Goal: Transaction & Acquisition: Purchase product/service

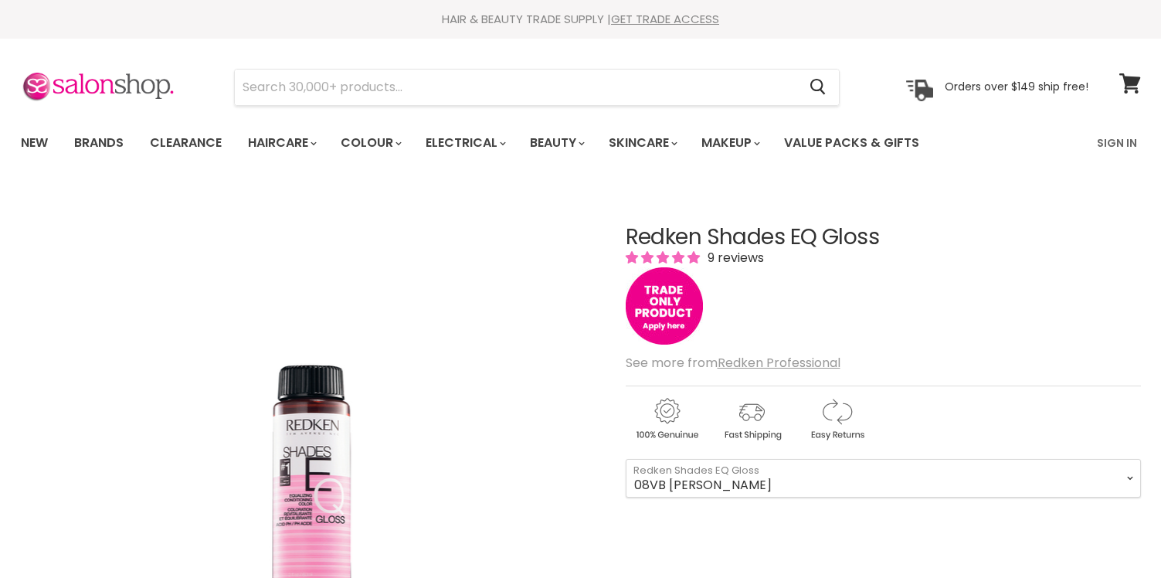
scroll to position [185, 0]
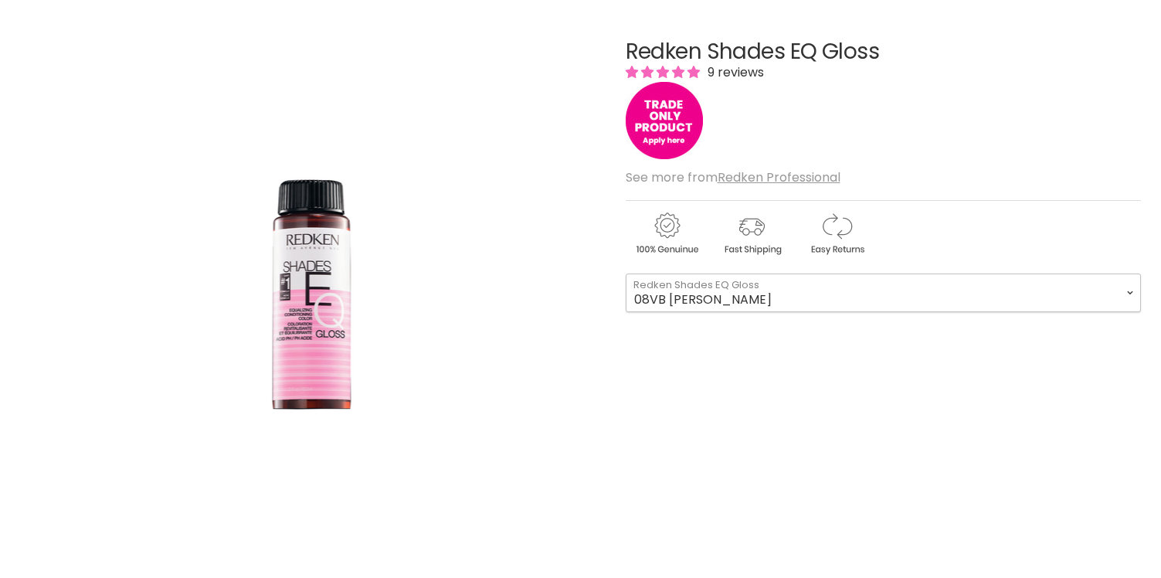
click at [780, 295] on select "08VB [PERSON_NAME] 05V Cosmic Violet 06VB [GEOGRAPHIC_DATA] 04NA Storm Cloud 06…" at bounding box center [883, 292] width 515 height 39
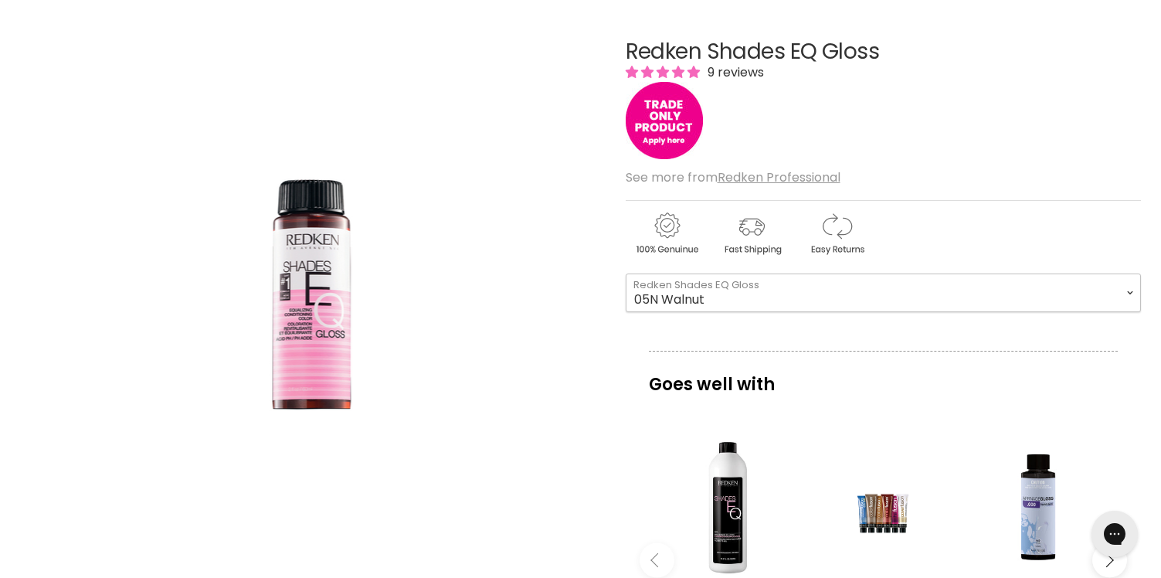
select select "05N Walnut"
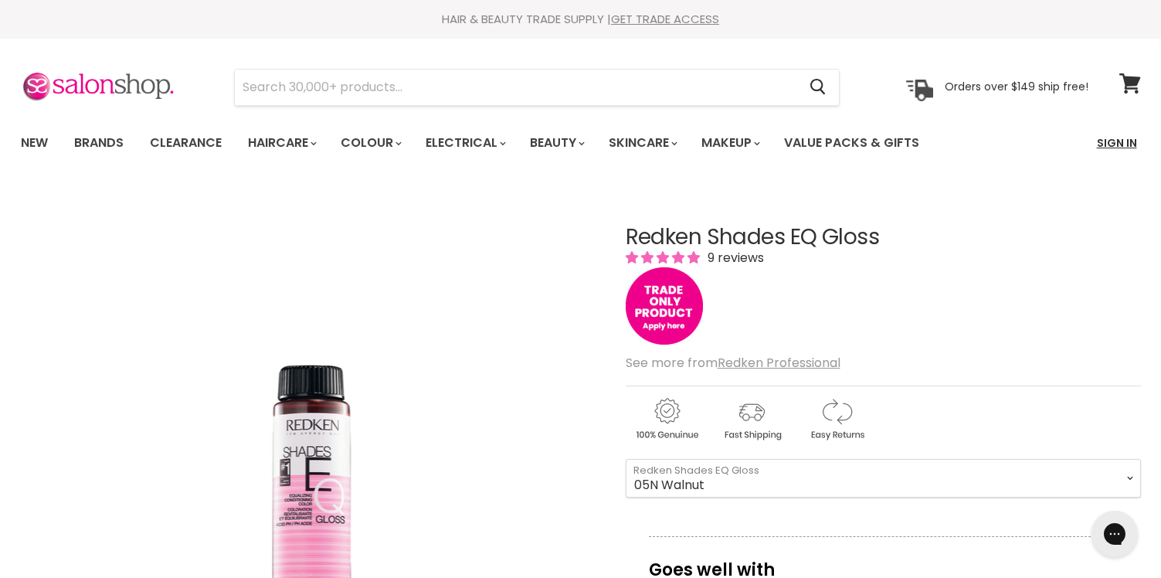
click at [1093, 137] on link "Sign In" at bounding box center [1117, 143] width 59 height 32
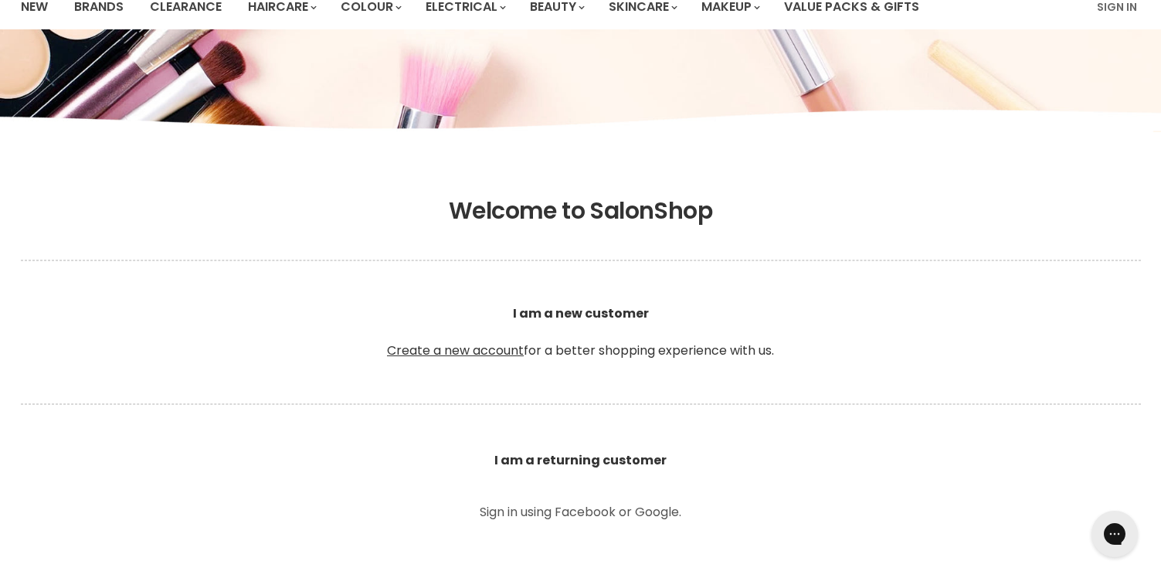
scroll to position [139, 0]
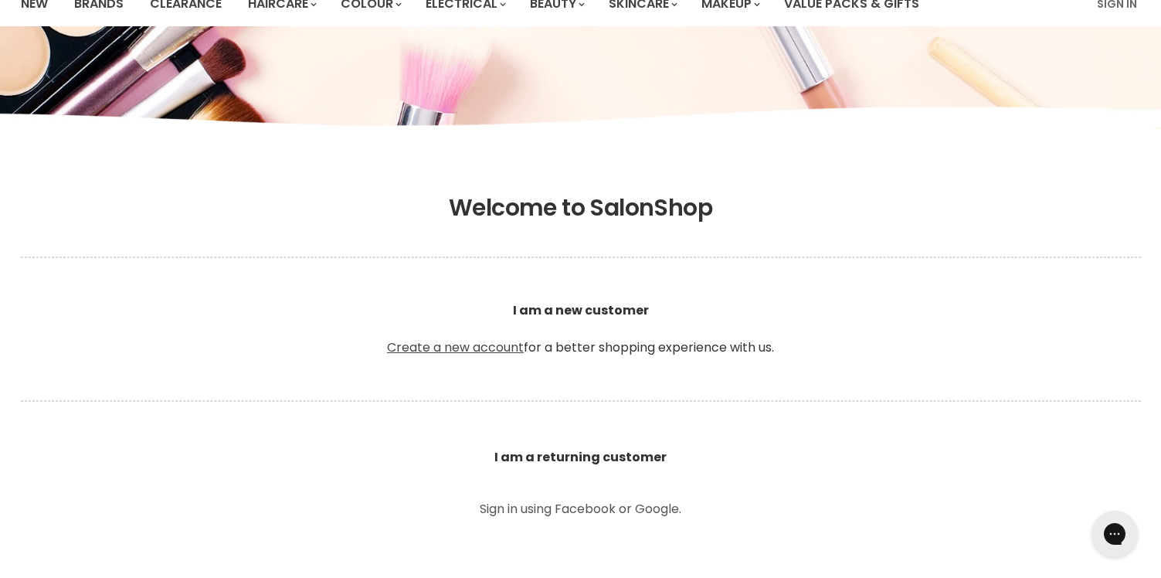
click at [476, 350] on link "Create a new account" at bounding box center [455, 347] width 137 height 18
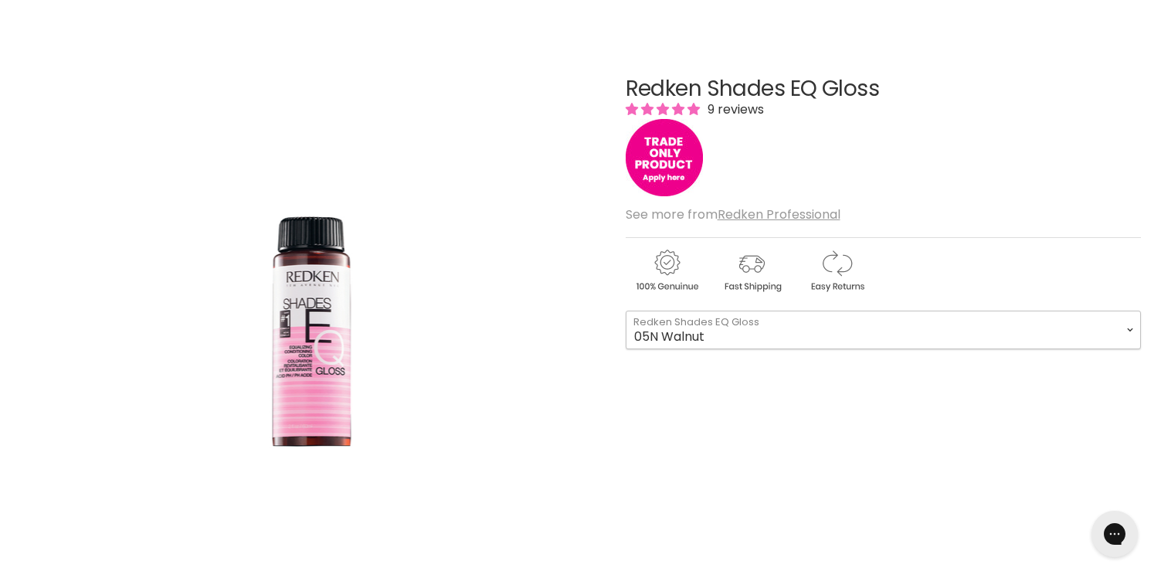
click at [728, 338] on select "08VB Violet Frost 05V Cosmic Violet 06VB Violet Lagoon 04NA Storm Cloud 06NA Gr…" at bounding box center [883, 330] width 515 height 39
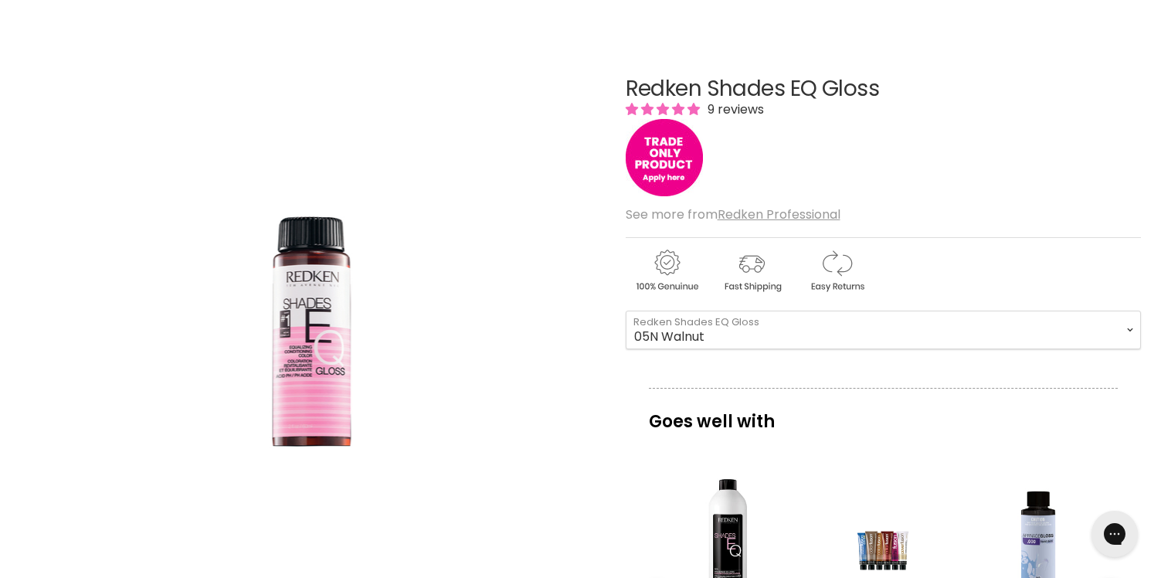
click at [827, 367] on div "Redken Shades EQ Gloss 9 reviews See more from Redken Professional 08VB Violet …" at bounding box center [883, 544] width 515 height 1011
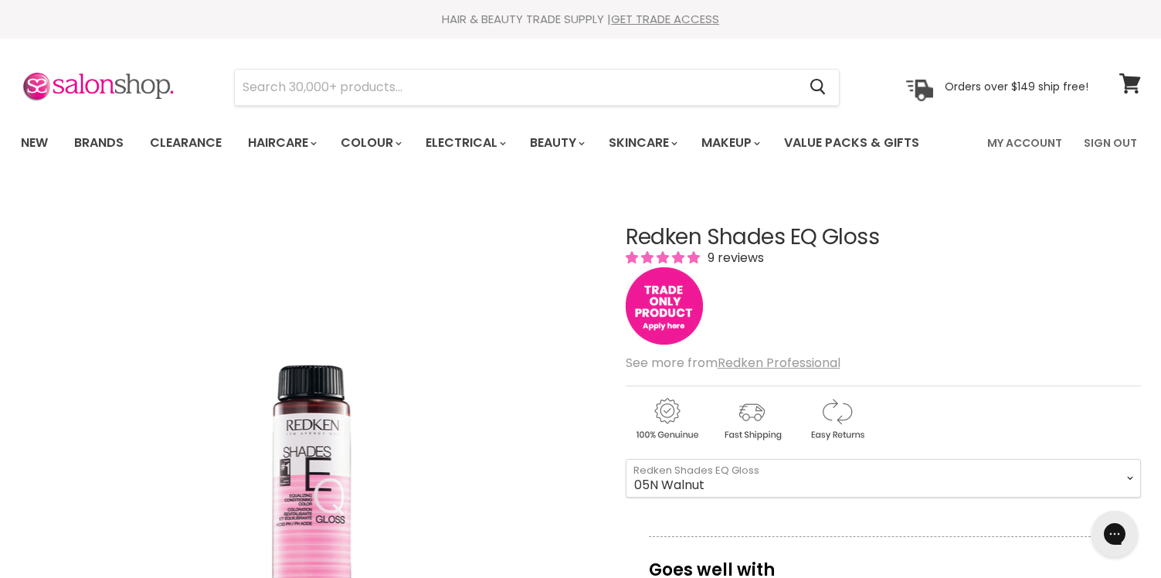
click at [685, 309] on img "Main content" at bounding box center [664, 305] width 77 height 77
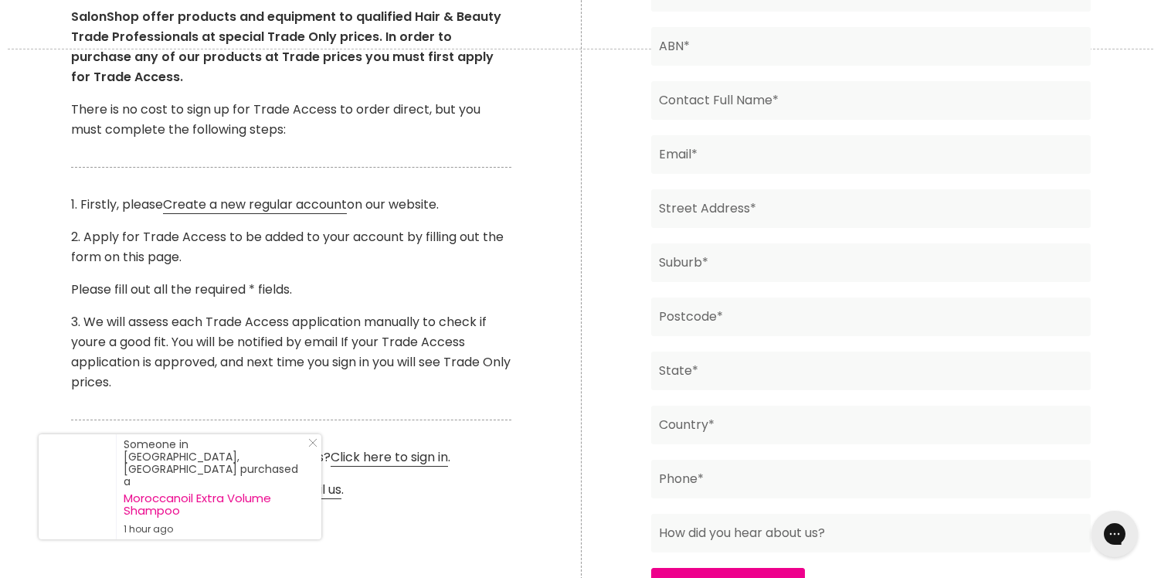
scroll to position [352, 0]
